Goal: Entertainment & Leisure: Consume media (video, audio)

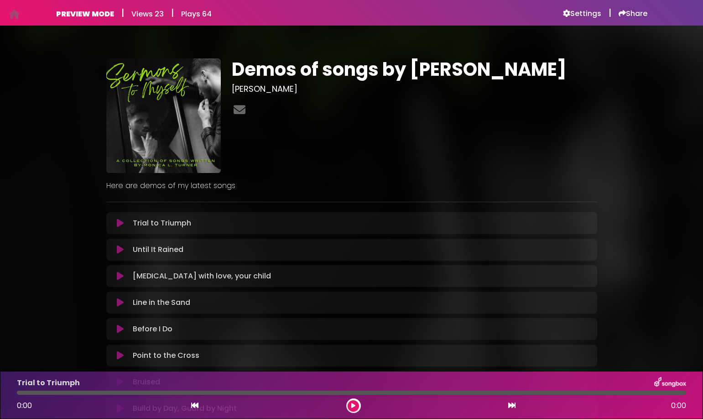
click at [326, 71] on h1 "Demos of songs by Monica L. Turner" at bounding box center [414, 69] width 365 height 22
click at [338, 70] on h1 "Demos of songs by Monica L. Turner" at bounding box center [414, 69] width 365 height 22
click at [339, 70] on h1 "Demos of songs by Monica L. Turner" at bounding box center [414, 69] width 365 height 22
